Goal: Information Seeking & Learning: Learn about a topic

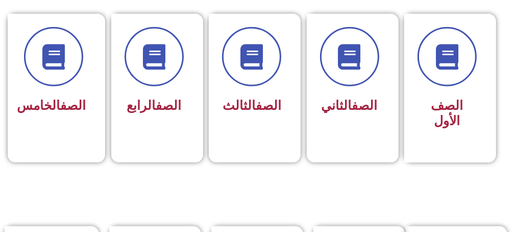
scroll to position [306, 0]
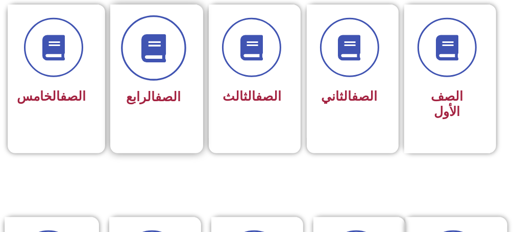
click at [147, 65] on span at bounding box center [153, 47] width 65 height 65
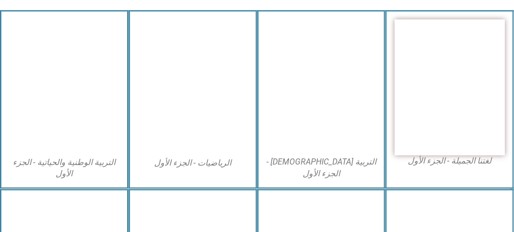
scroll to position [357, 0]
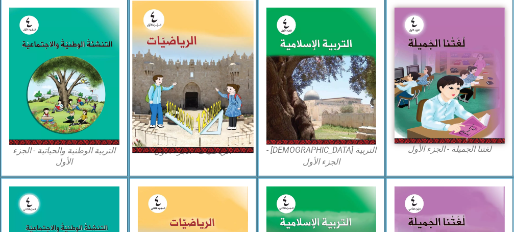
click at [195, 102] on img at bounding box center [192, 77] width 121 height 152
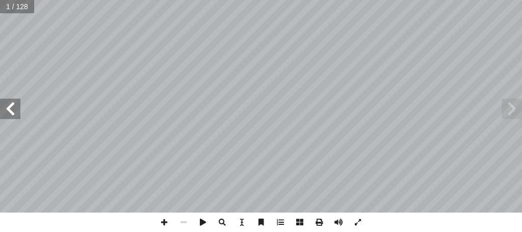
click at [15, 117] on span at bounding box center [10, 108] width 20 height 20
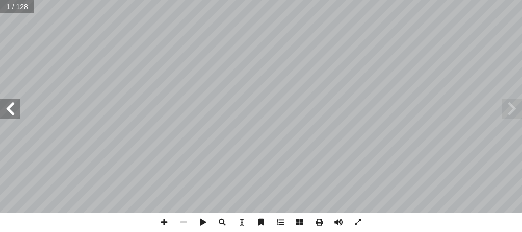
click at [15, 117] on span at bounding box center [10, 108] width 20 height 20
click at [13, 113] on span at bounding box center [10, 108] width 20 height 20
click at [14, 113] on span at bounding box center [10, 108] width 20 height 20
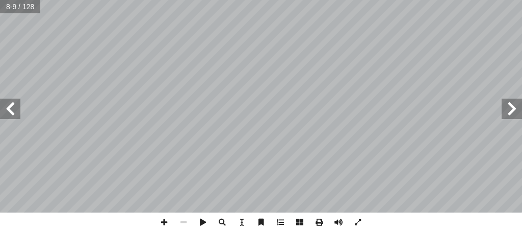
click at [14, 113] on span at bounding box center [10, 108] width 20 height 20
click at [359, 224] on span at bounding box center [357, 221] width 19 height 19
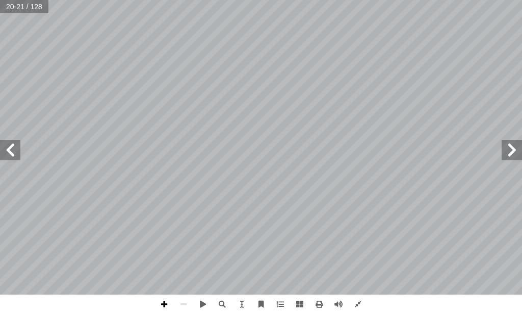
click at [158, 231] on span at bounding box center [164, 303] width 19 height 19
click at [9, 151] on span at bounding box center [10, 150] width 20 height 20
